Goal: Task Accomplishment & Management: Use online tool/utility

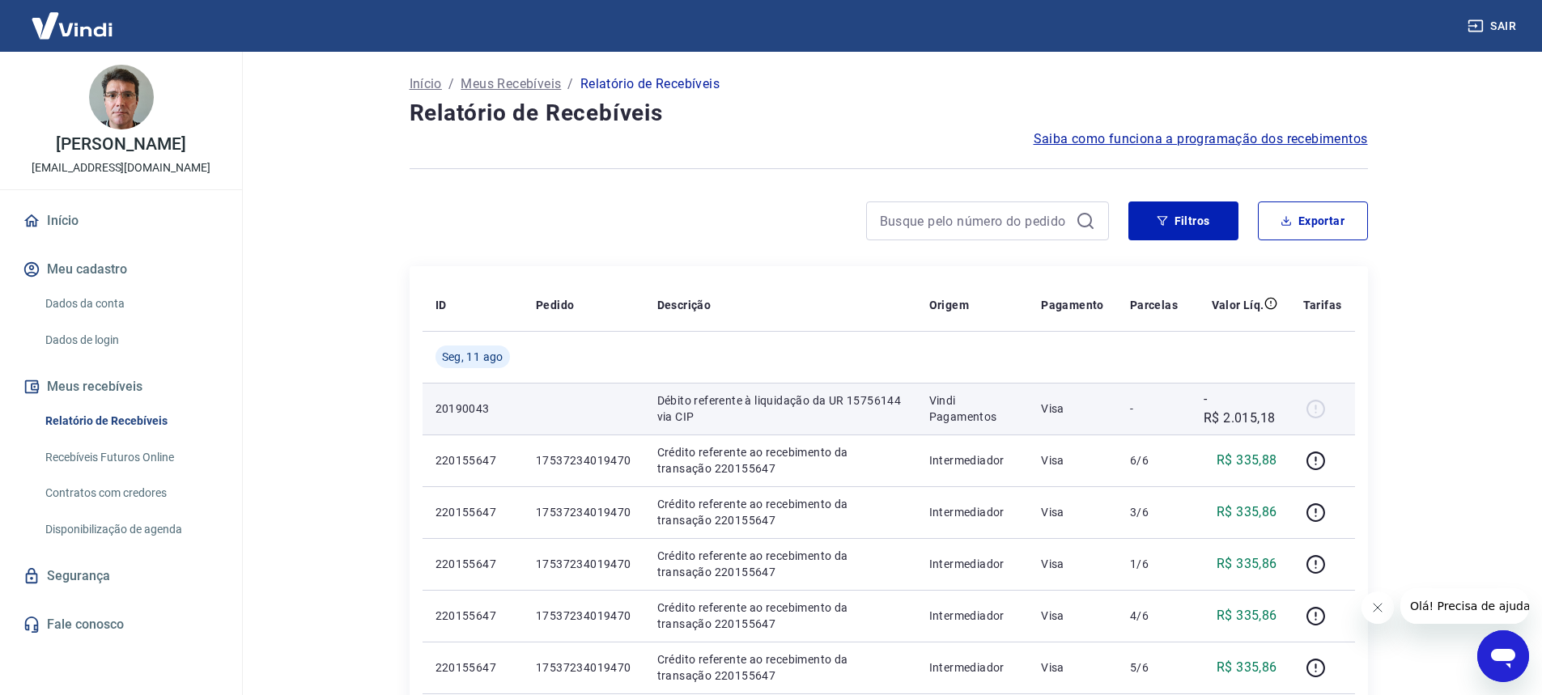
click at [1317, 404] on div at bounding box center [1322, 409] width 39 height 26
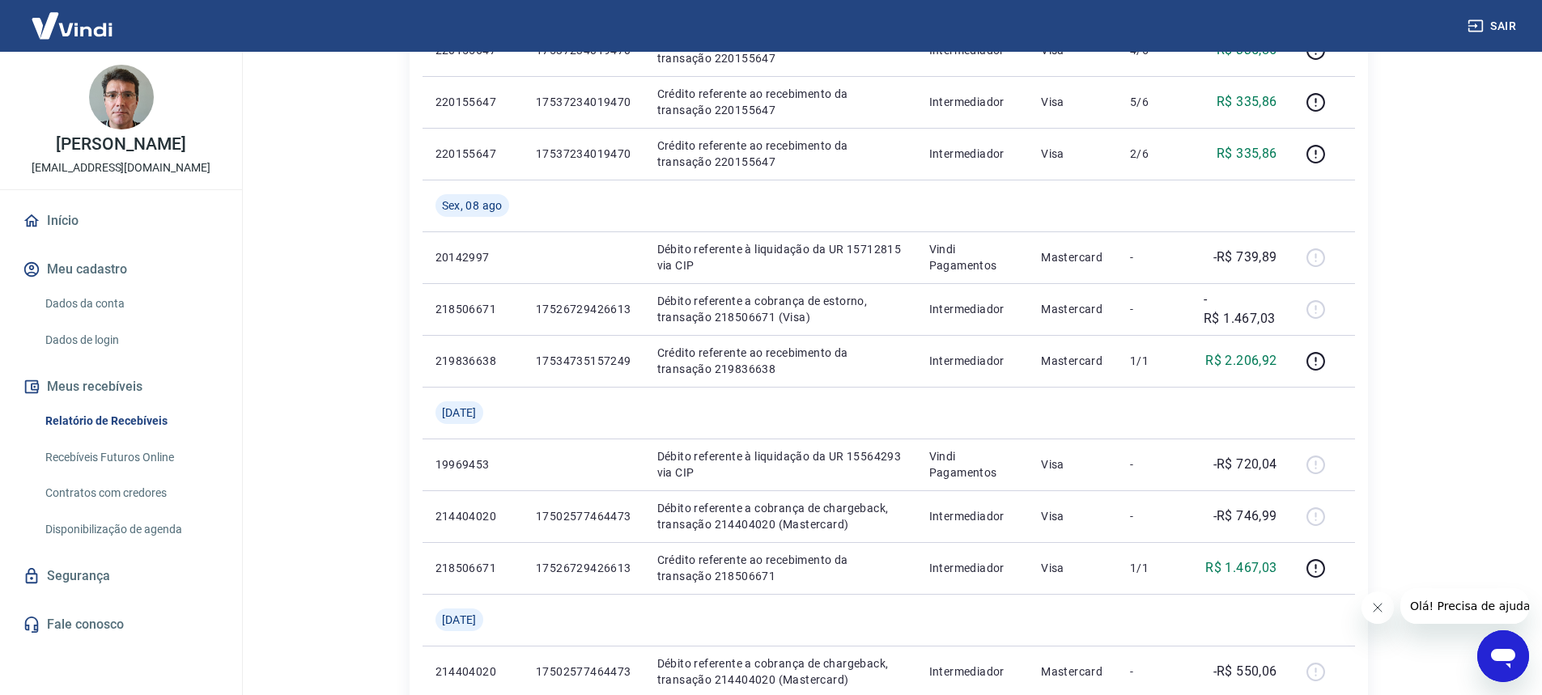
scroll to position [567, 0]
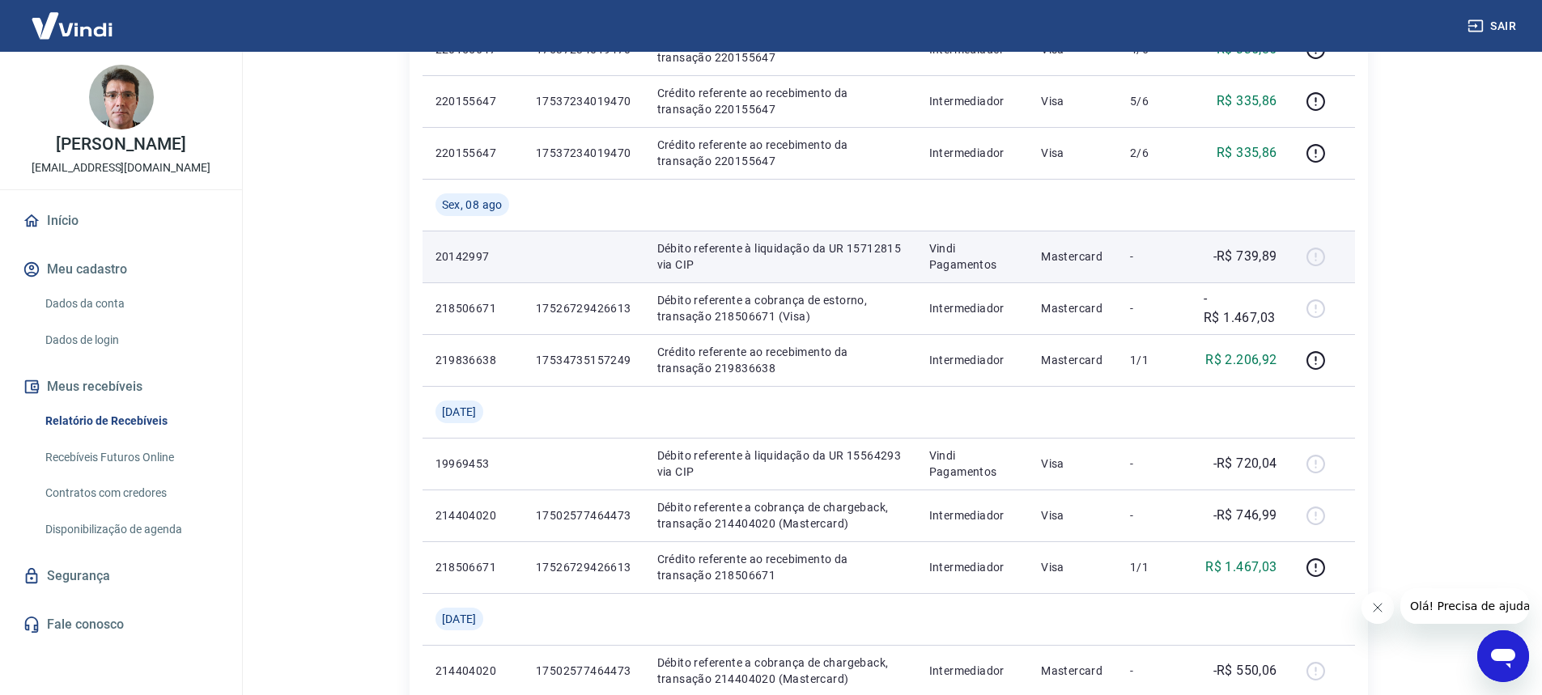
click at [589, 268] on td at bounding box center [583, 257] width 121 height 52
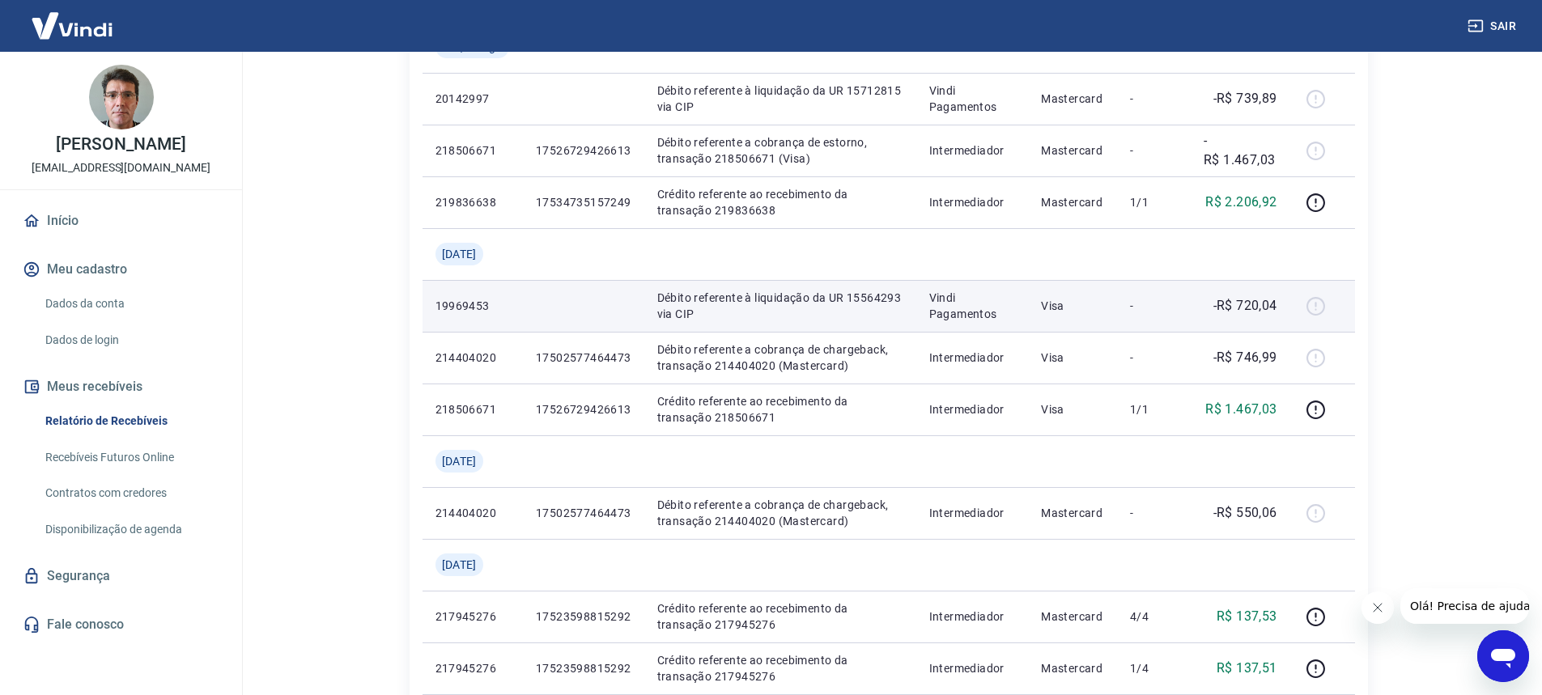
scroll to position [729, 0]
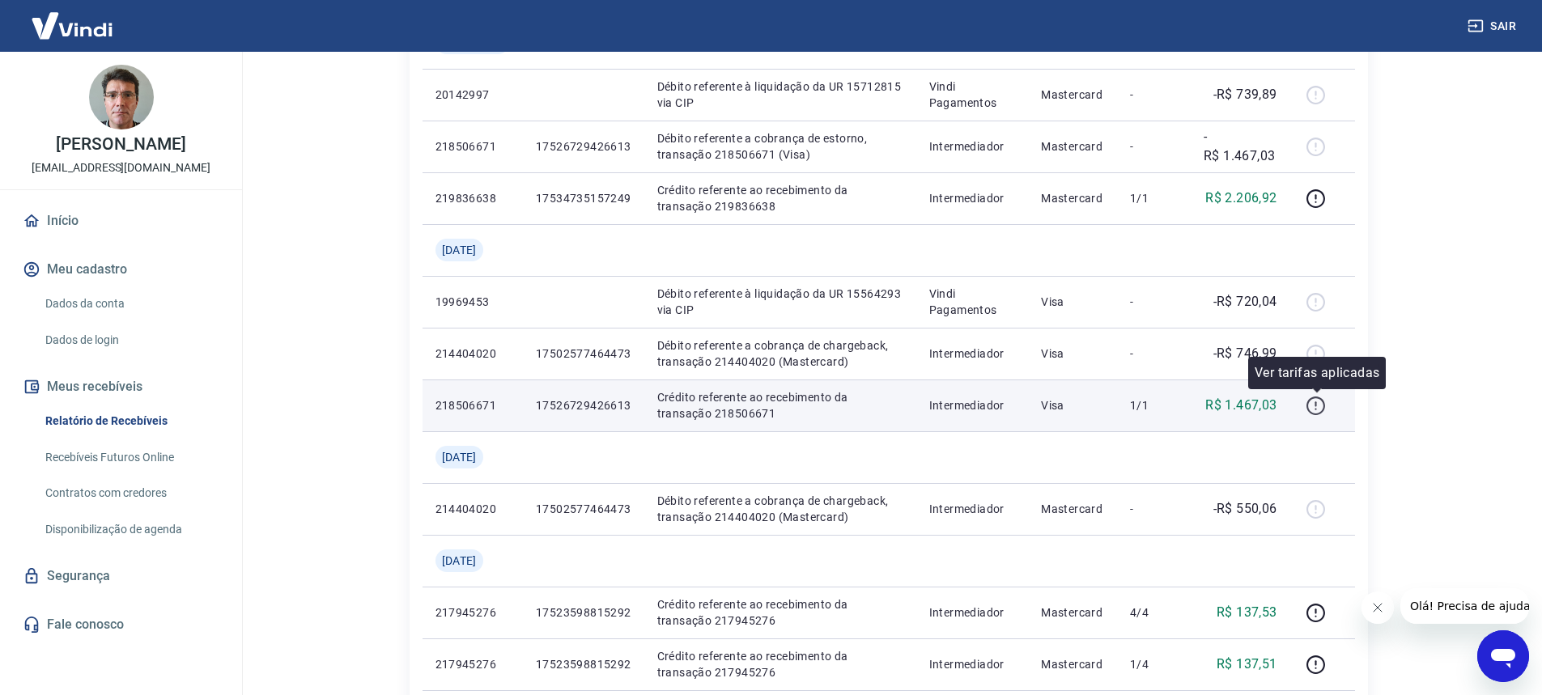
click at [1317, 406] on icon "button" at bounding box center [1316, 404] width 2 height 5
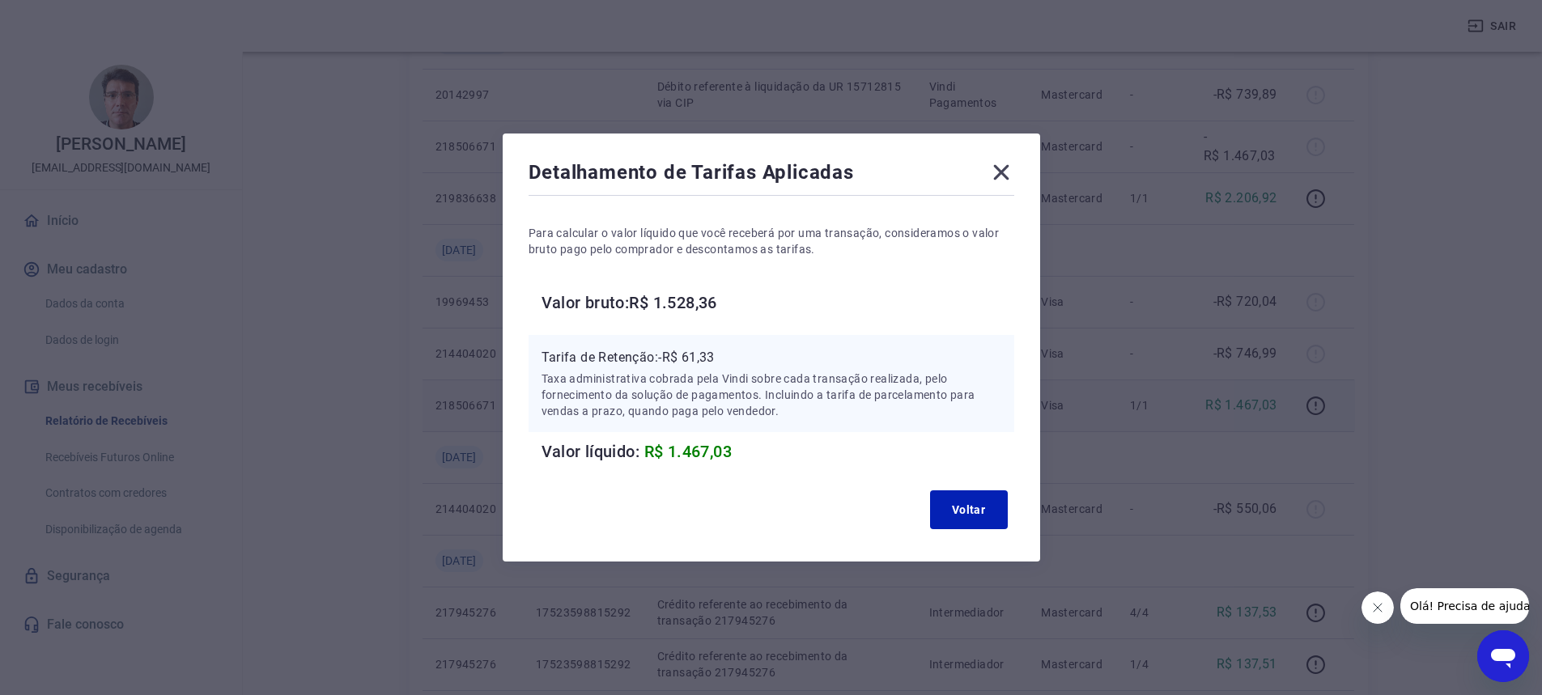
click at [1000, 172] on icon at bounding box center [1001, 172] width 26 height 26
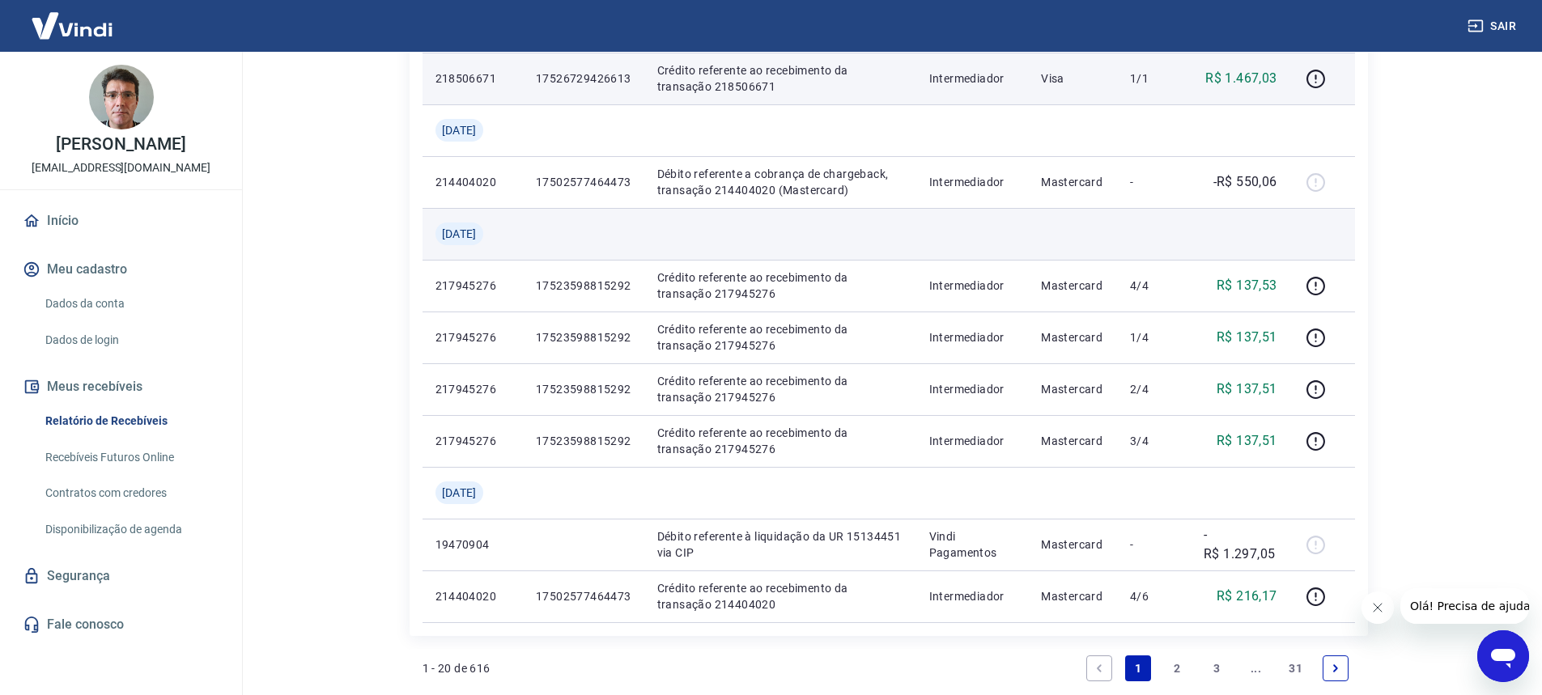
scroll to position [1214, 0]
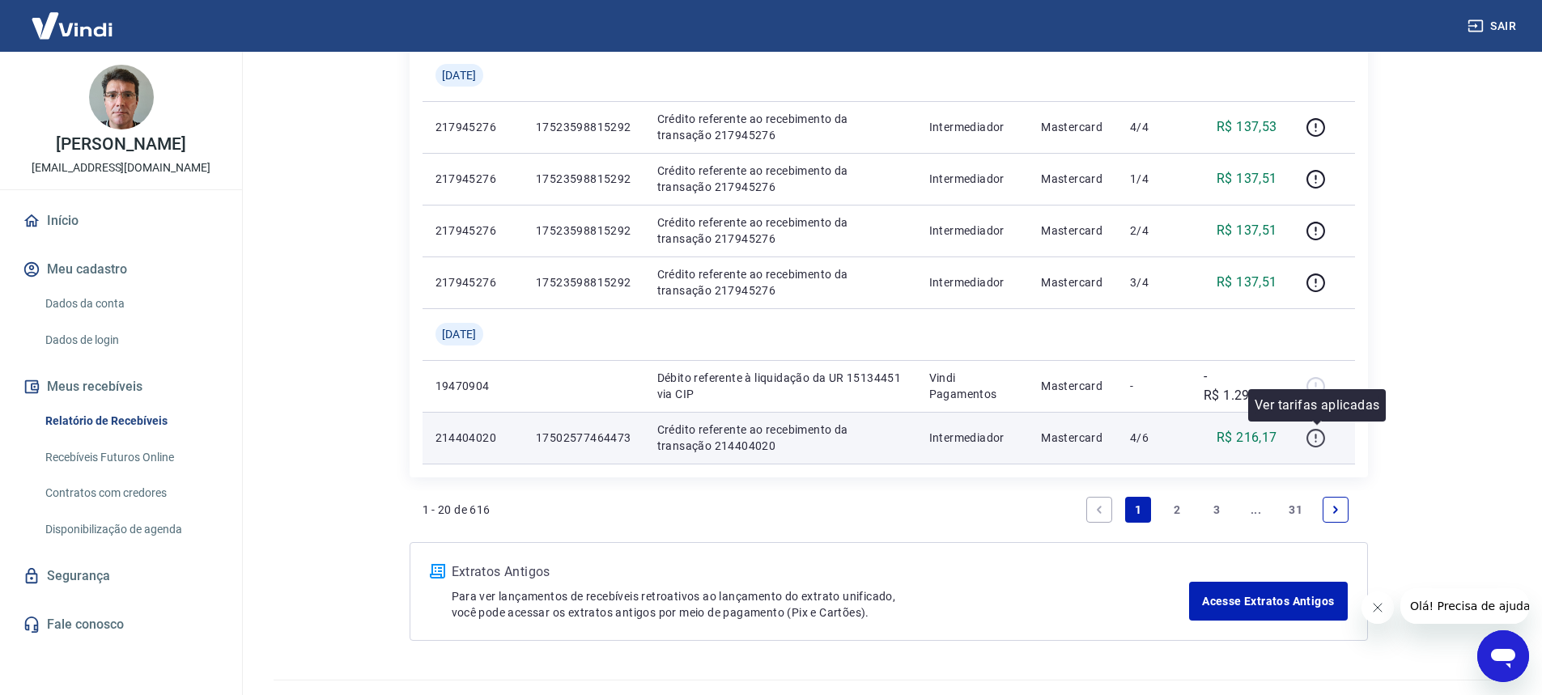
click at [1320, 436] on icon "button" at bounding box center [1316, 438] width 20 height 20
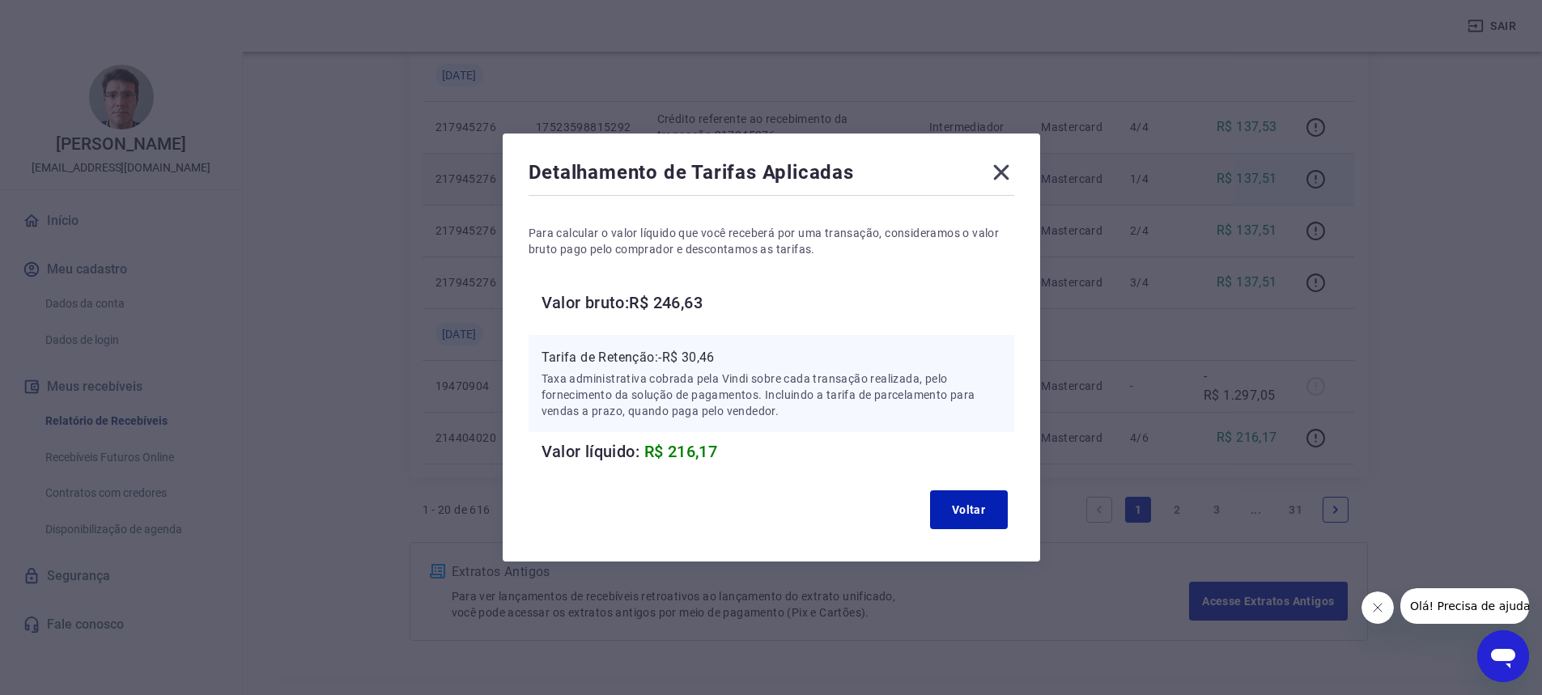
click at [1008, 172] on icon at bounding box center [1000, 172] width 15 height 15
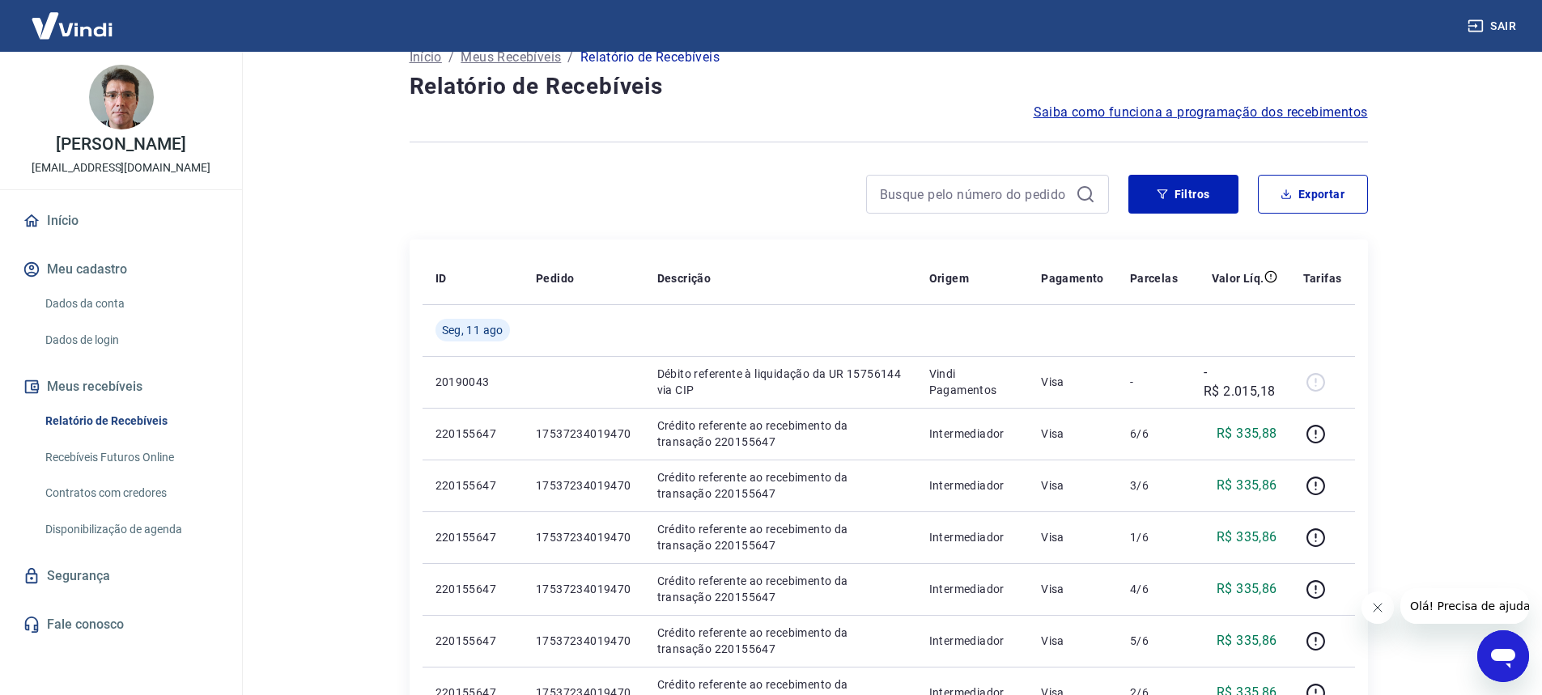
scroll to position [0, 0]
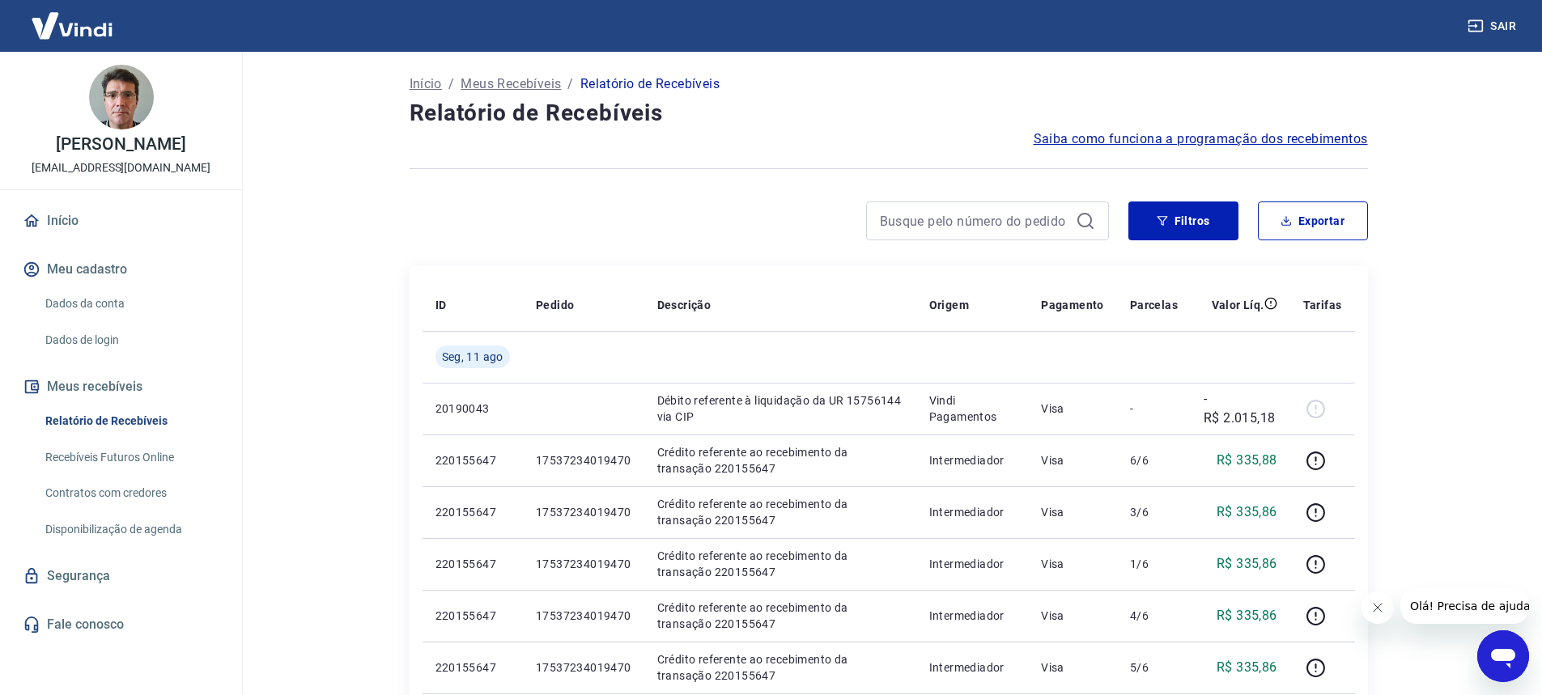
click at [146, 451] on link "Recebíveis Futuros Online" at bounding box center [131, 457] width 184 height 33
